Goal: Complete application form

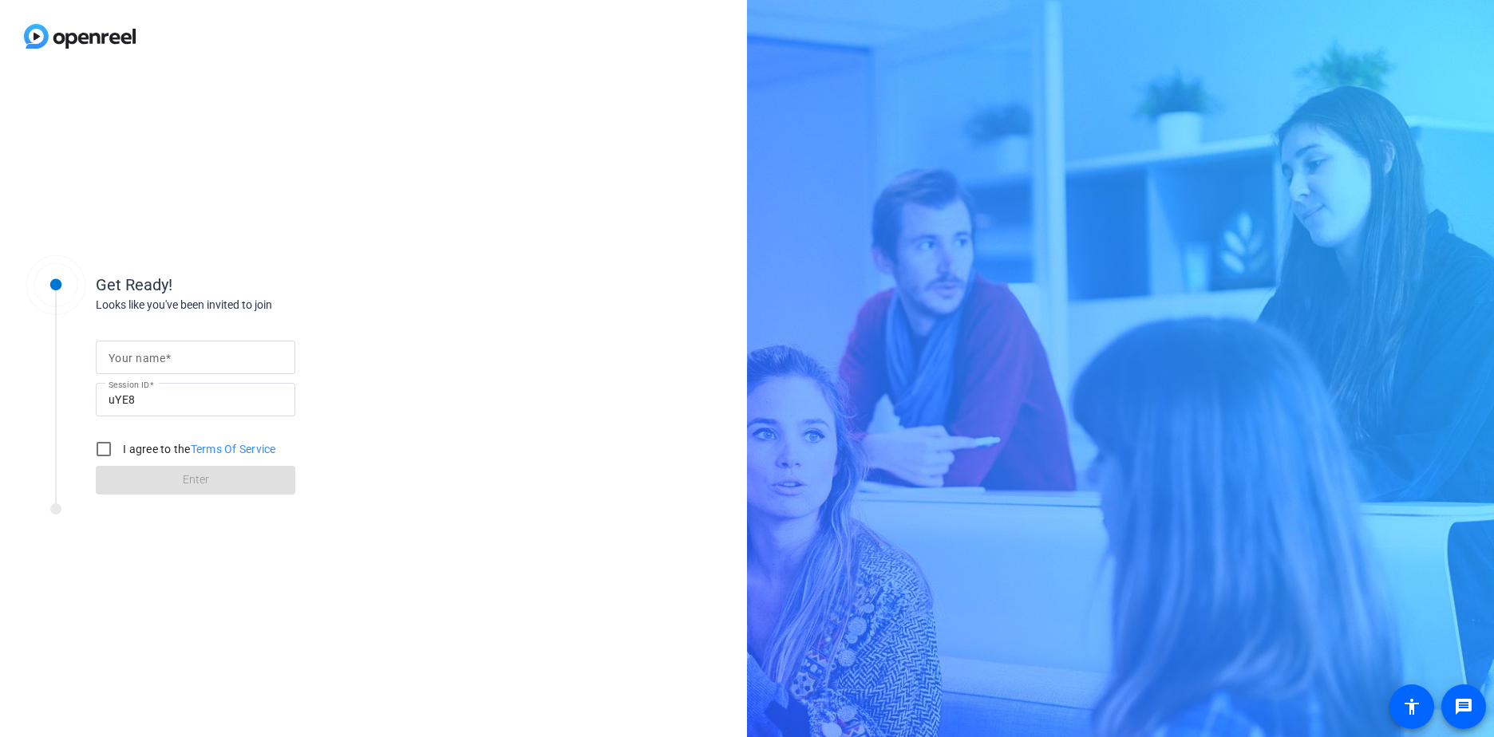
click at [125, 358] on mat-label "Your name" at bounding box center [137, 358] width 57 height 13
click at [125, 358] on input "Your name" at bounding box center [196, 357] width 174 height 19
type input "Liban"
drag, startPoint x: 104, startPoint y: 444, endPoint x: 116, endPoint y: 448, distance: 12.4
click at [106, 445] on input "I agree to the Terms Of Service" at bounding box center [104, 449] width 32 height 32
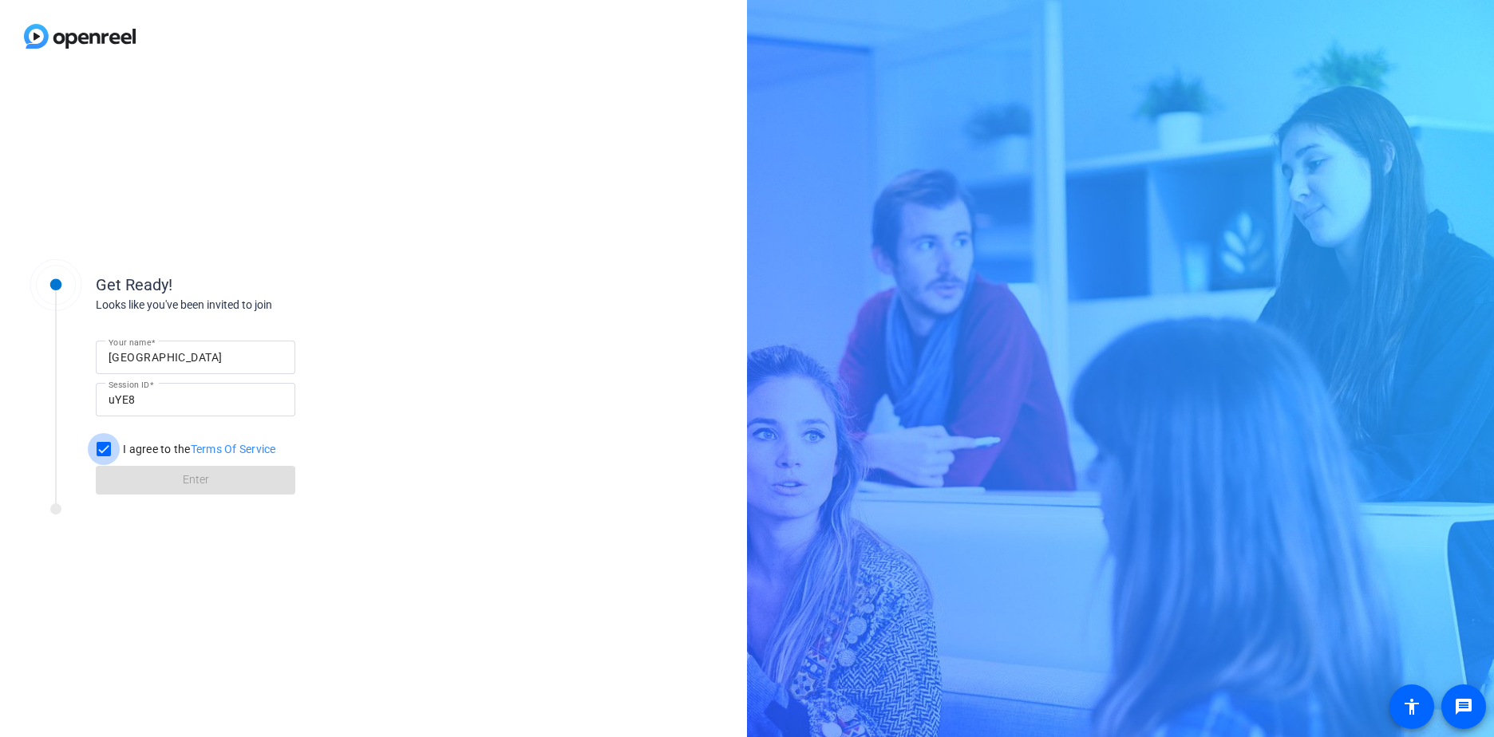
checkbox input "true"
click at [144, 479] on span at bounding box center [195, 480] width 199 height 38
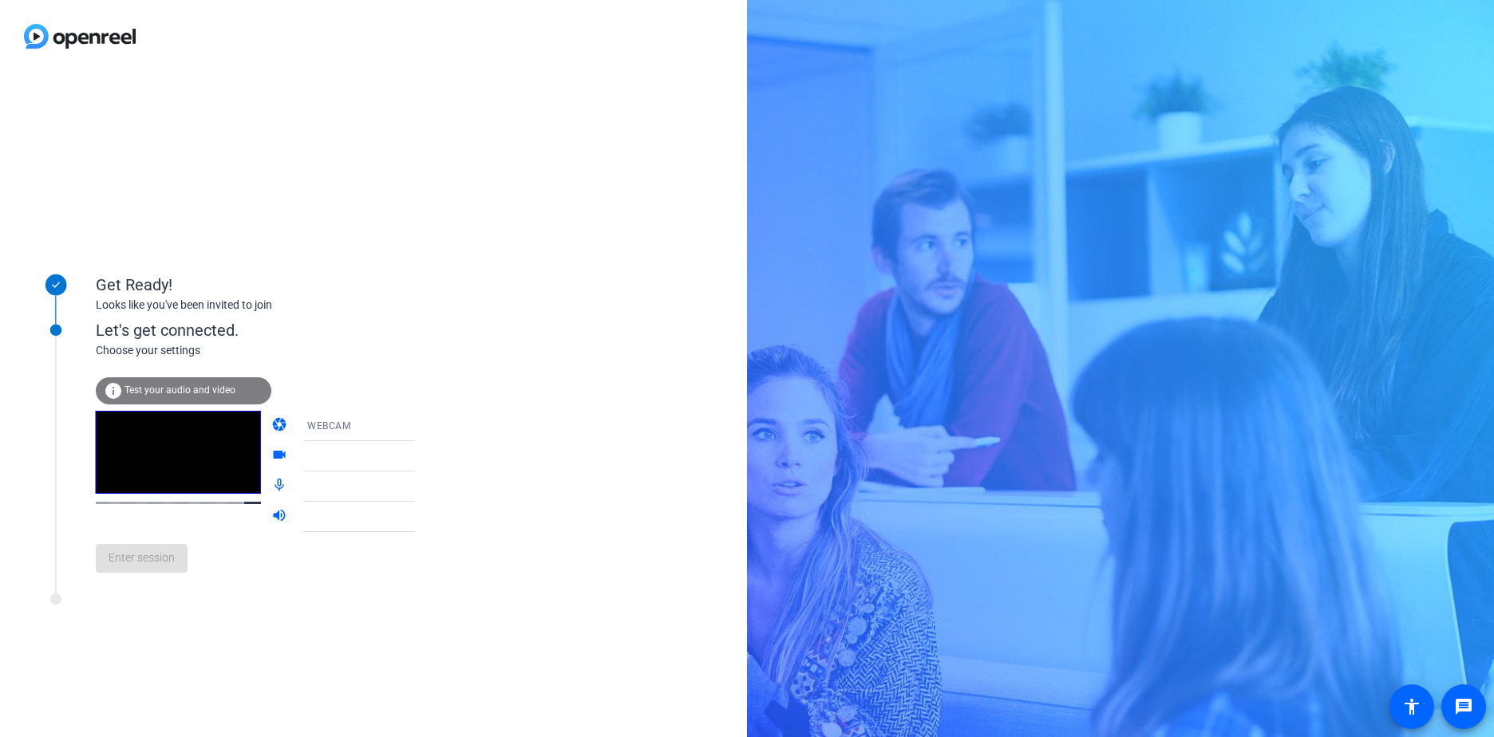
click at [196, 386] on span "Test your audio and video" at bounding box center [179, 390] width 111 height 11
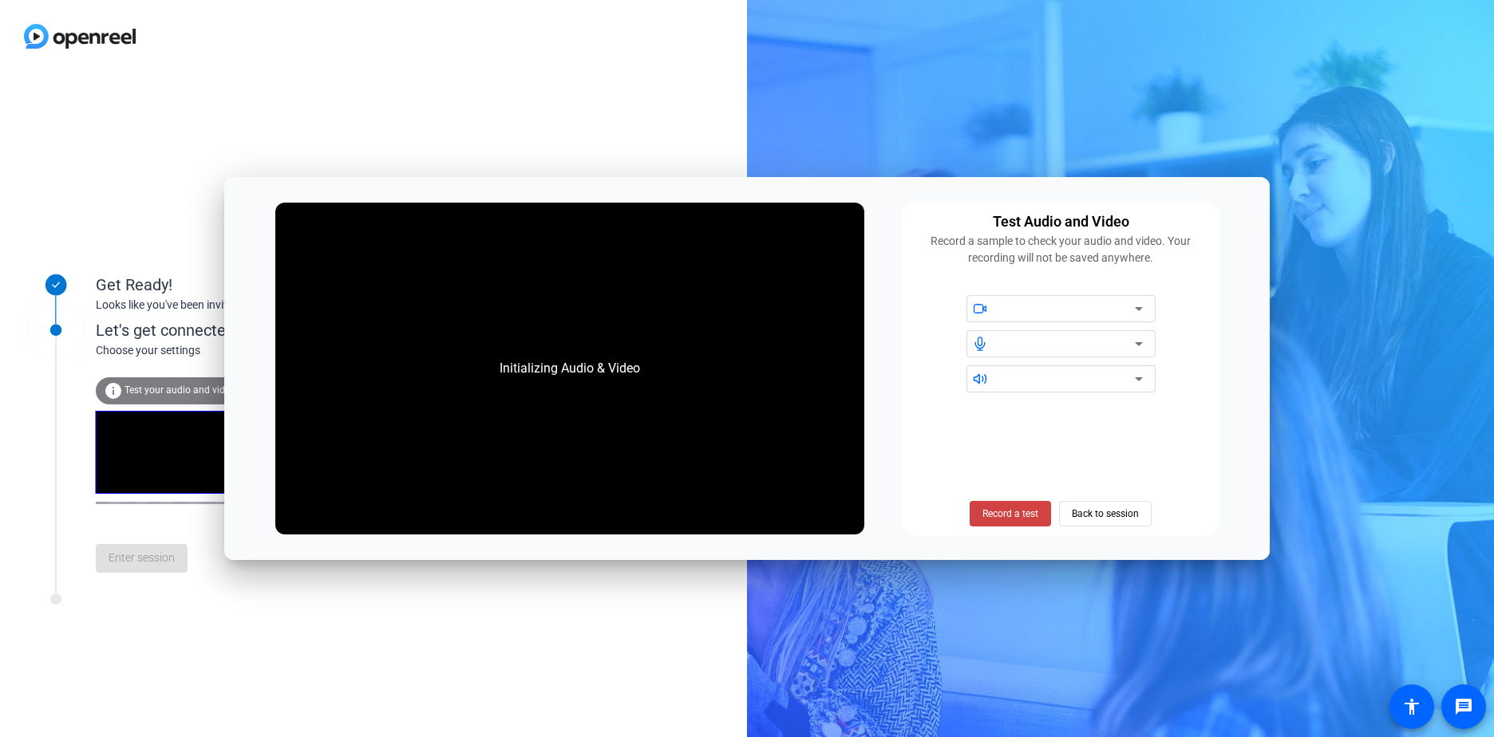
drag, startPoint x: 336, startPoint y: 49, endPoint x: 326, endPoint y: 49, distance: 10.4
click at [306, 49] on div at bounding box center [373, 36] width 747 height 73
click at [1031, 518] on span "Record a test" at bounding box center [1010, 514] width 56 height 14
